Goal: Task Accomplishment & Management: Use online tool/utility

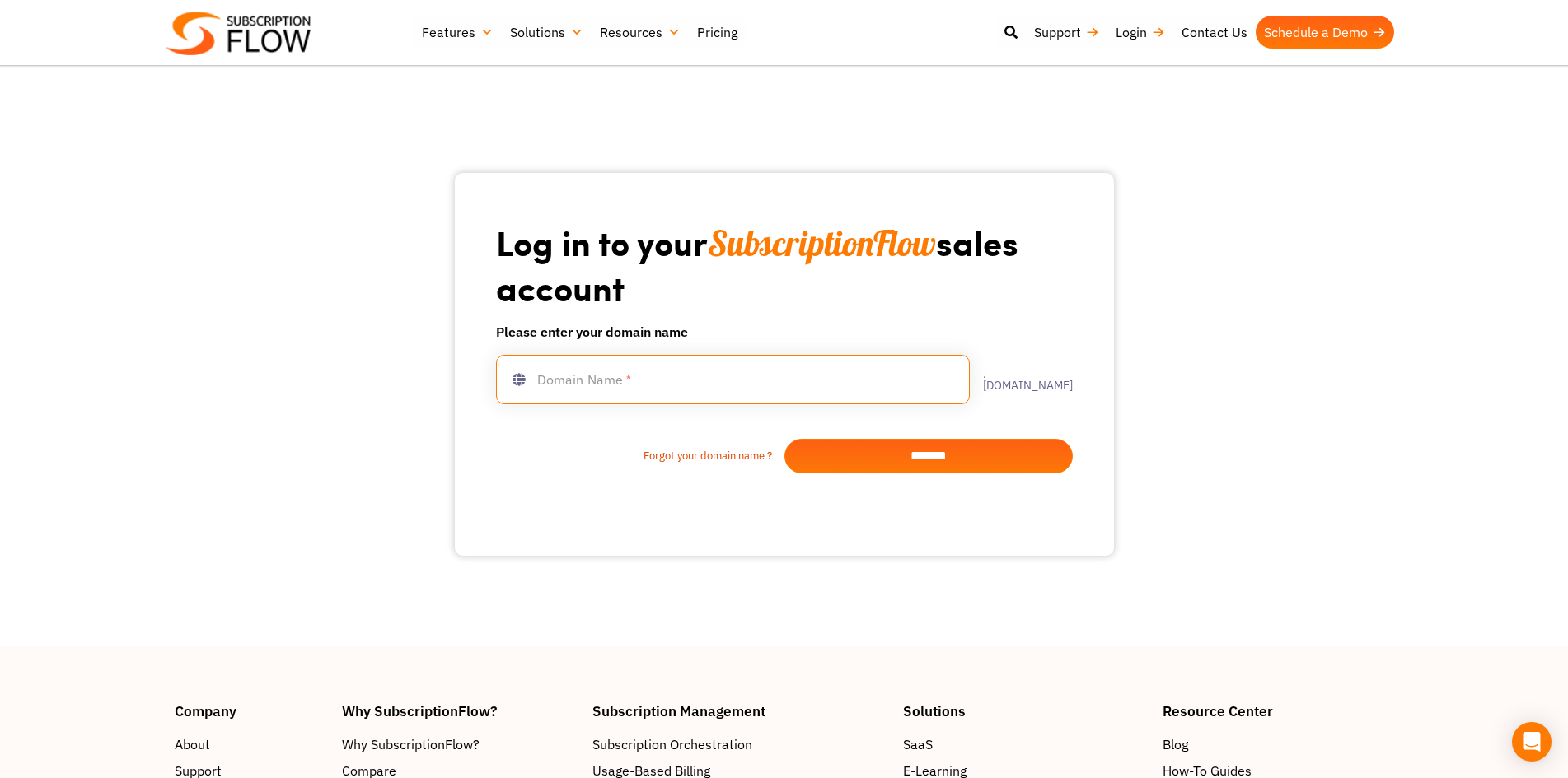
click at [631, 361] on input "text" at bounding box center [733, 380] width 474 height 50
type input "**********"
click at [911, 430] on div "Forgot your domain name ? *******" at bounding box center [784, 438] width 577 height 69
click at [904, 449] on input "*******" at bounding box center [929, 456] width 288 height 34
